Goal: Information Seeking & Learning: Learn about a topic

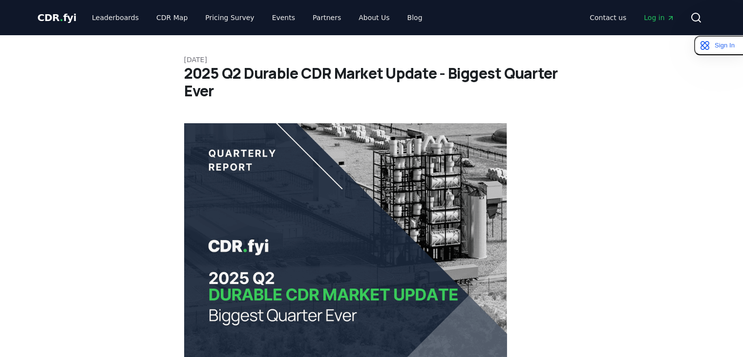
scroll to position [5796, 0]
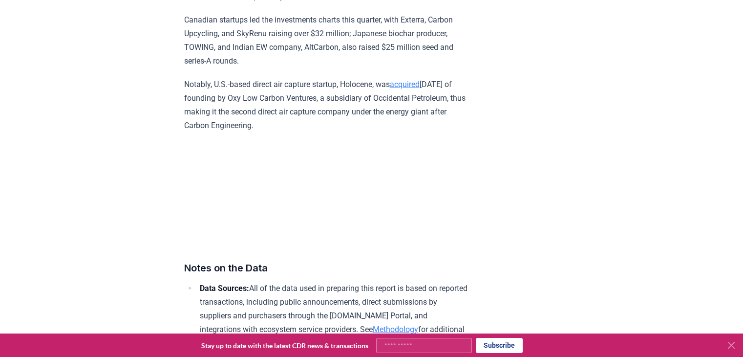
scroll to position [5895, 0]
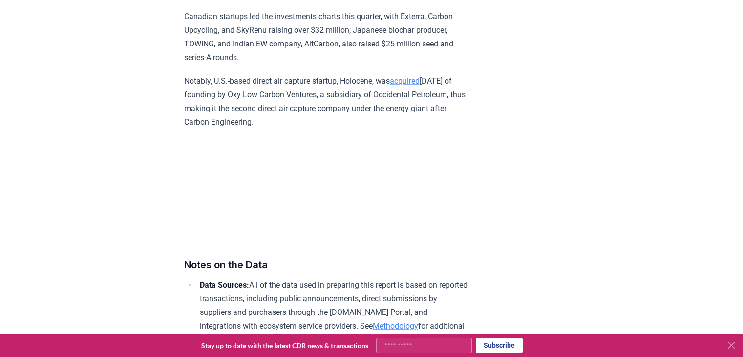
click at [226, 129] on p "Notably, U.S.-based direct air capture startup, Holocene, was acquired [DATE] o…" at bounding box center [327, 101] width 286 height 55
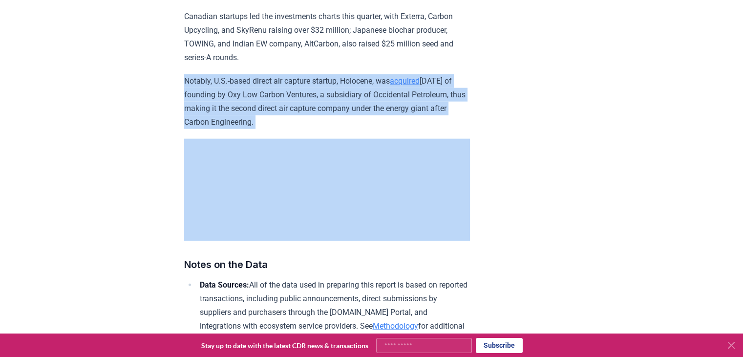
click at [226, 129] on p "Notably, U.S.-based direct air capture startup, Holocene, was acquired [DATE] o…" at bounding box center [327, 101] width 286 height 55
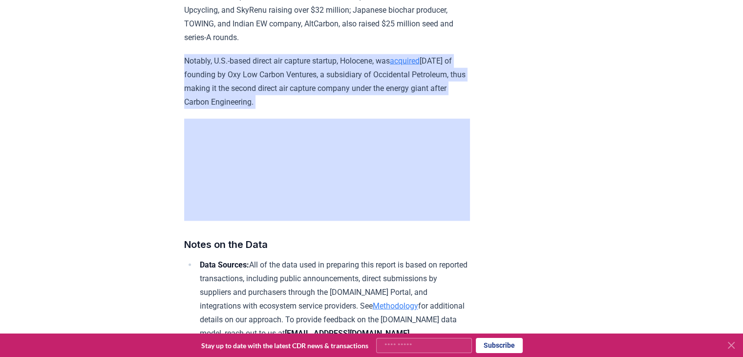
scroll to position [5913, 0]
